Goal: Find specific page/section: Find specific page/section

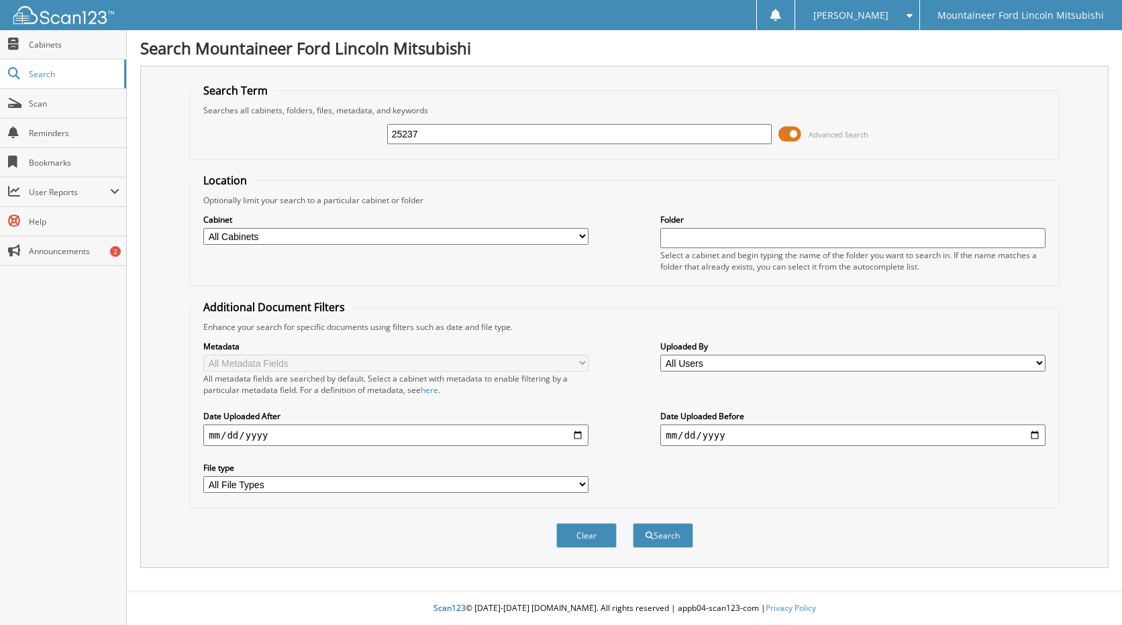
type input "25237"
click at [633, 523] on button "Search" at bounding box center [663, 535] width 60 height 25
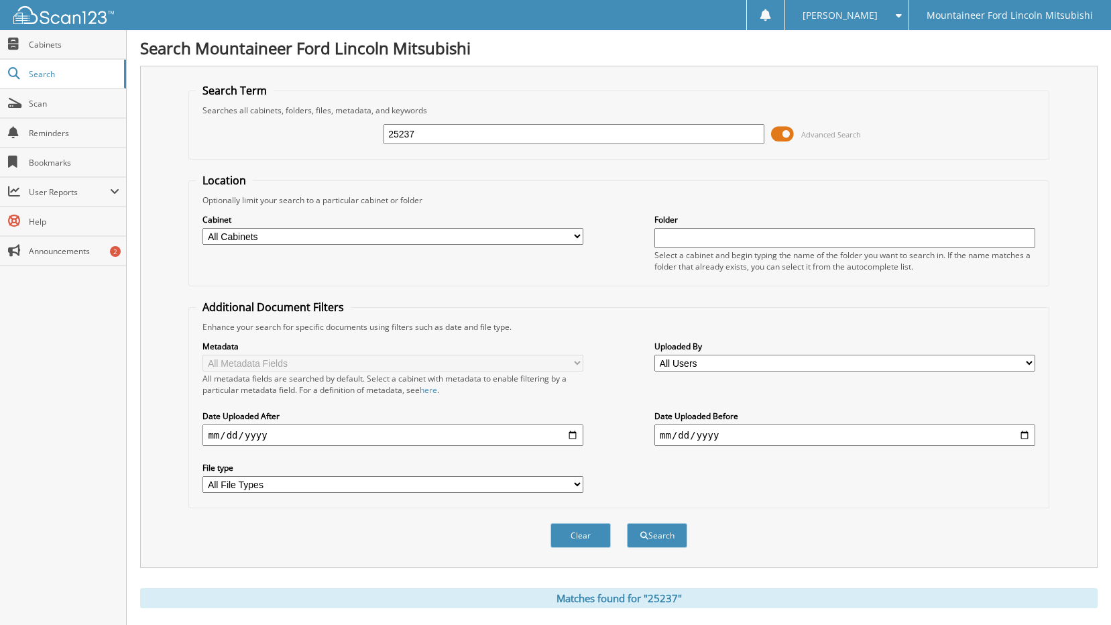
click at [785, 131] on span at bounding box center [782, 134] width 23 height 20
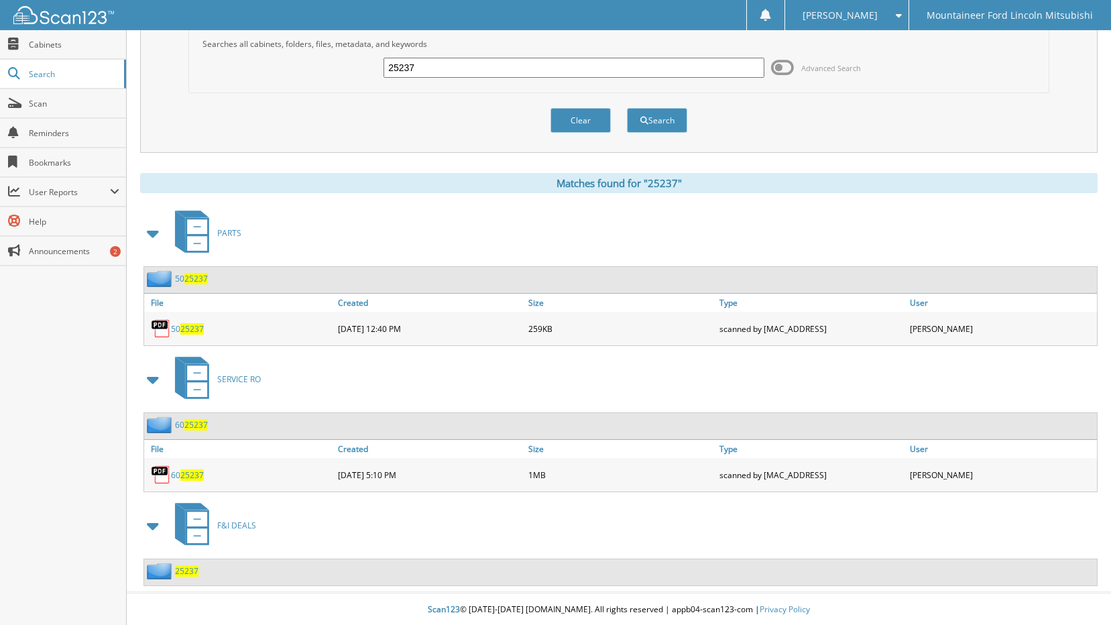
scroll to position [67, 0]
click at [185, 571] on span "25237" at bounding box center [186, 570] width 23 height 11
